Goal: Transaction & Acquisition: Purchase product/service

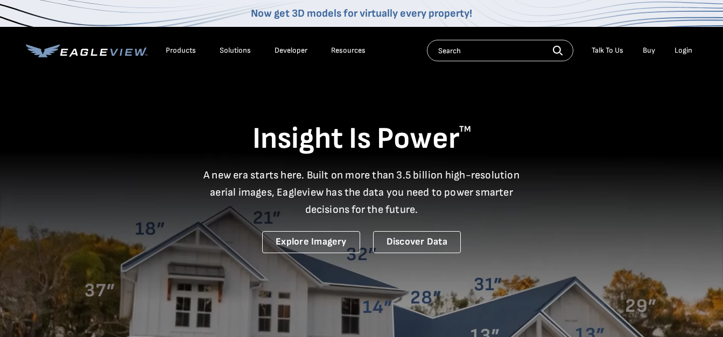
click at [685, 55] on div "Login" at bounding box center [683, 51] width 18 height 10
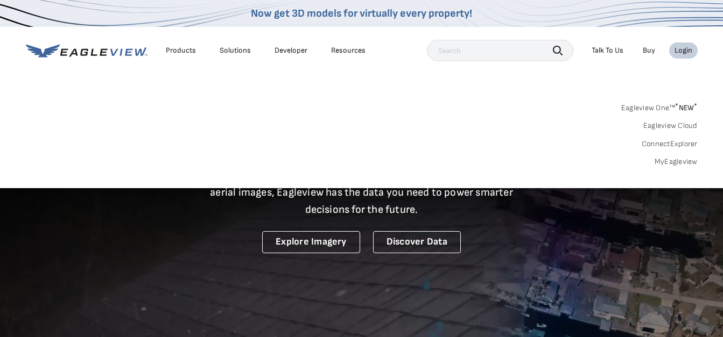
click at [689, 165] on link "MyEagleview" at bounding box center [675, 162] width 43 height 10
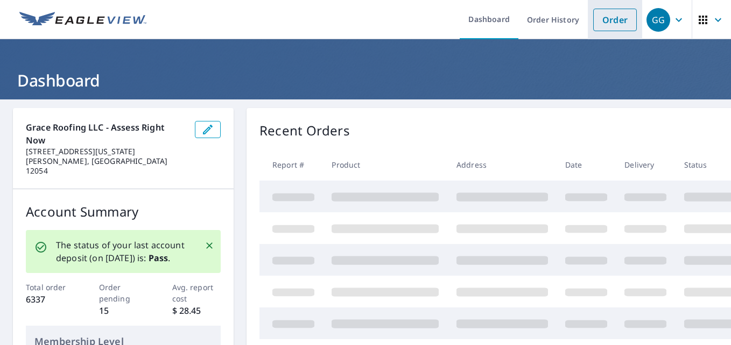
click at [621, 18] on link "Order" at bounding box center [615, 20] width 44 height 23
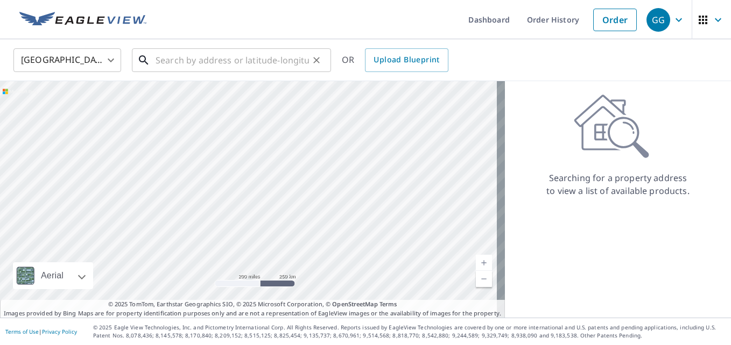
click at [273, 57] on input "text" at bounding box center [232, 60] width 153 height 30
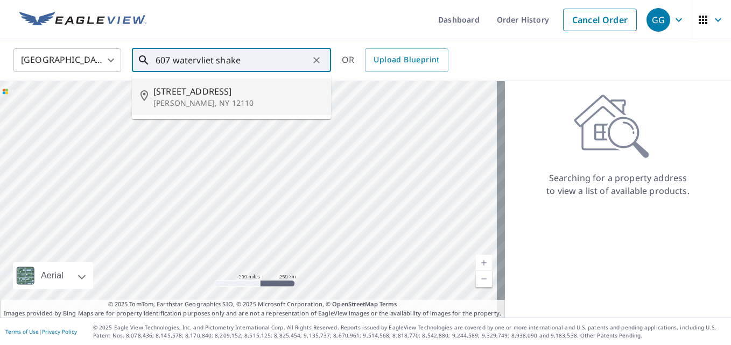
click at [259, 90] on span "607 Watervliet Shaker Rd" at bounding box center [237, 91] width 169 height 13
type input "607 Watervliet Shaker Rd Latham, NY 12110"
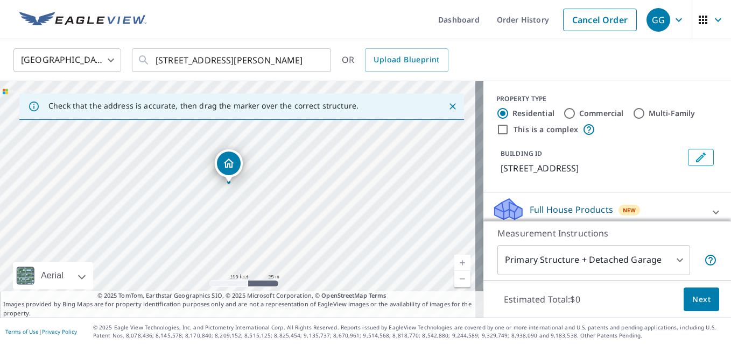
drag, startPoint x: 269, startPoint y: 175, endPoint x: 251, endPoint y: 221, distance: 49.6
click at [251, 221] on div "607 Watervliet Shaker Rd Latham, NY 12110" at bounding box center [241, 199] width 483 height 237
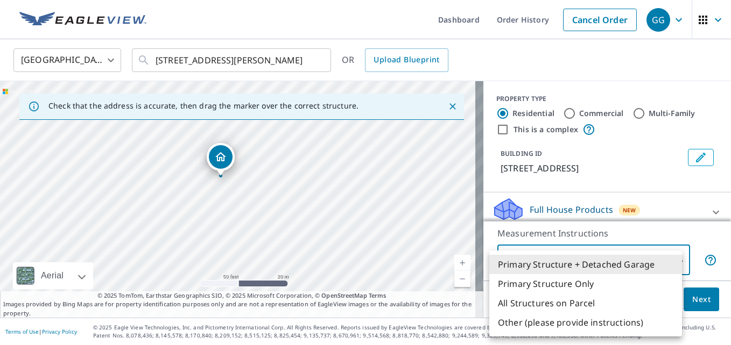
click at [517, 257] on body "GG GG Dashboard Order History Cancel Order GG United States US ​ 607 Watervliet…" at bounding box center [365, 172] width 731 height 345
click at [548, 285] on li "Primary Structure Only" at bounding box center [585, 283] width 193 height 19
type input "2"
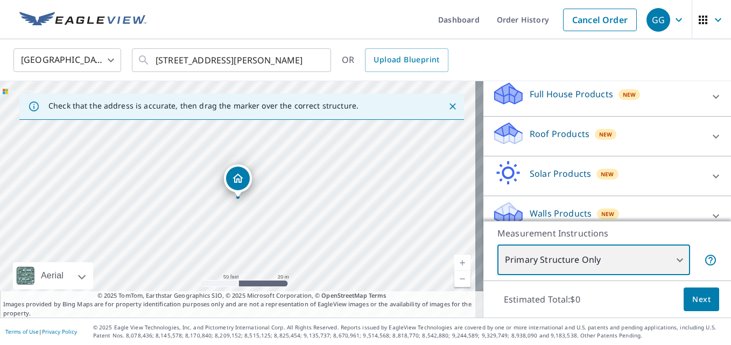
scroll to position [72, 0]
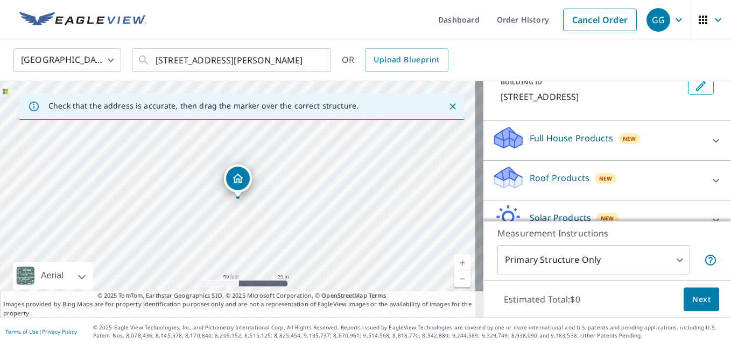
click at [557, 185] on p "Roof Products" at bounding box center [559, 178] width 60 height 13
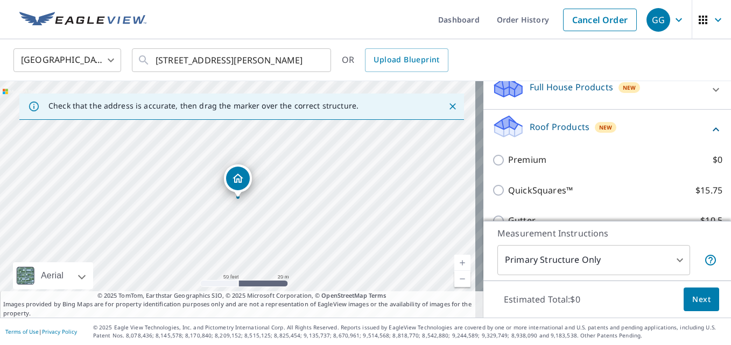
scroll to position [144, 0]
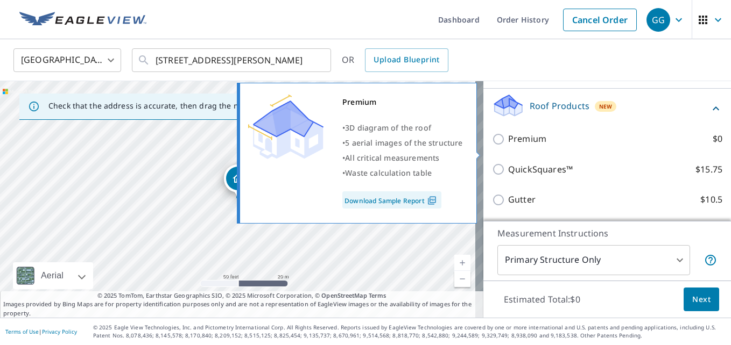
click at [492, 146] on input "Premium $0" at bounding box center [500, 139] width 16 height 13
checkbox input "true"
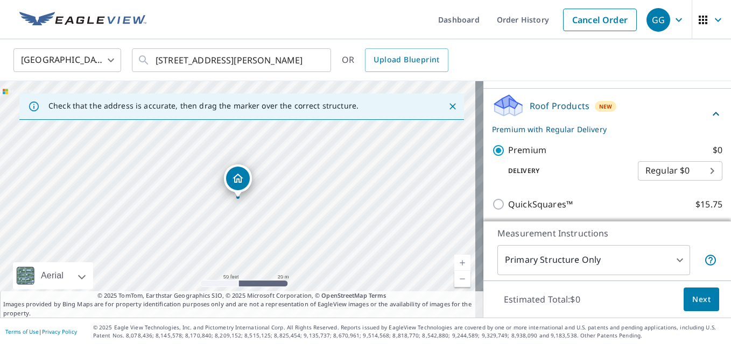
scroll to position [0, 0]
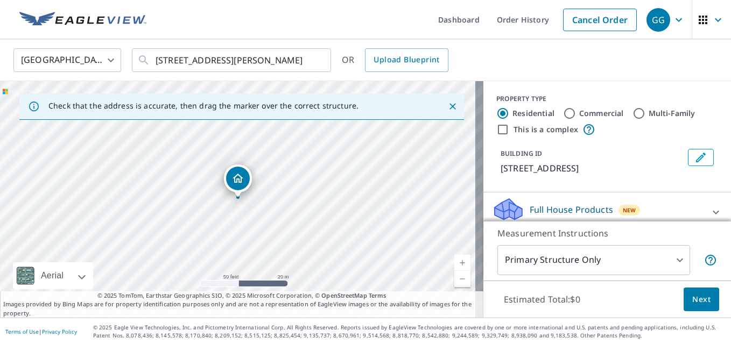
click at [685, 309] on button "Next" at bounding box center [701, 300] width 36 height 24
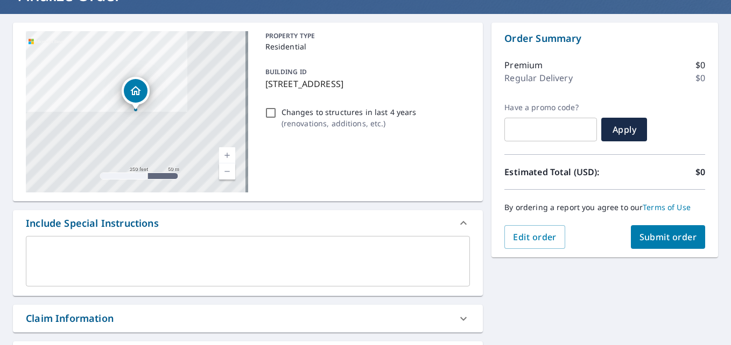
scroll to position [72, 0]
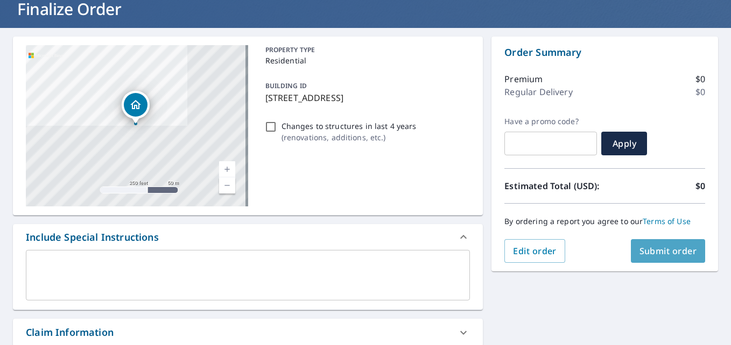
click at [655, 254] on span "Submit order" at bounding box center [668, 251] width 58 height 12
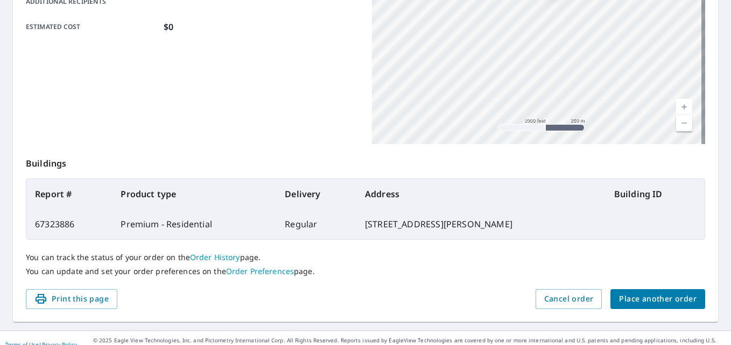
scroll to position [288, 0]
